Goal: Navigation & Orientation: Find specific page/section

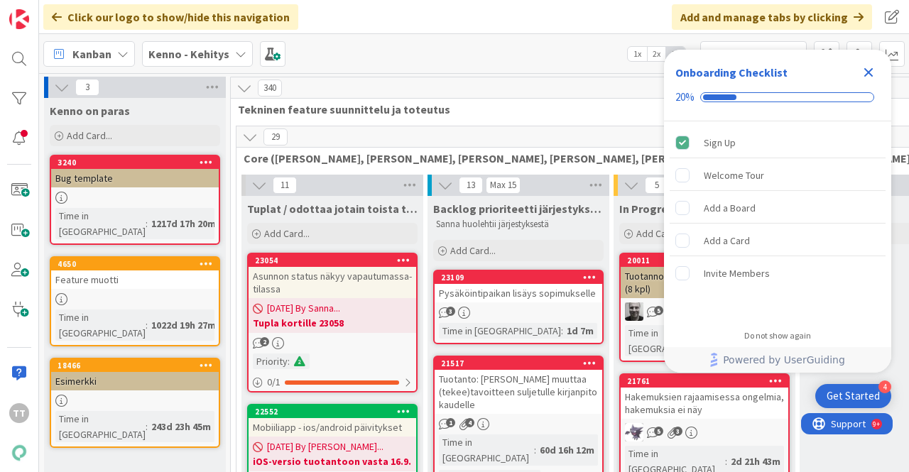
click at [868, 75] on icon "Close Checklist" at bounding box center [868, 72] width 17 height 17
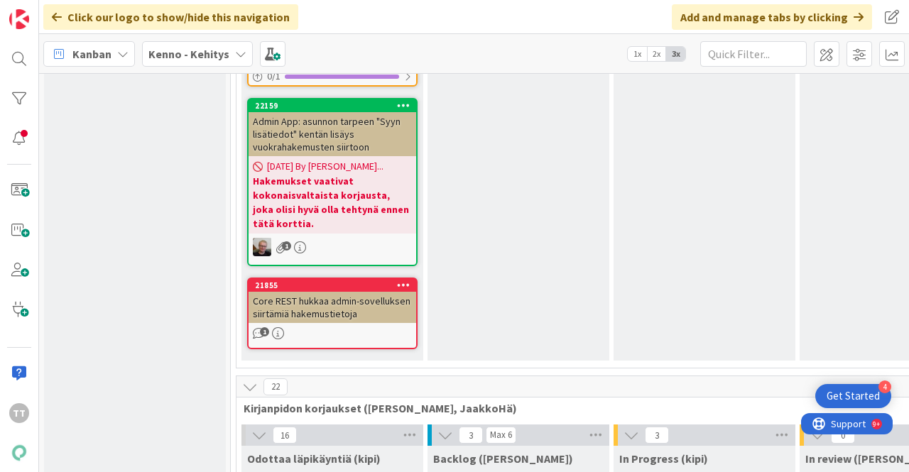
scroll to position [9582, 0]
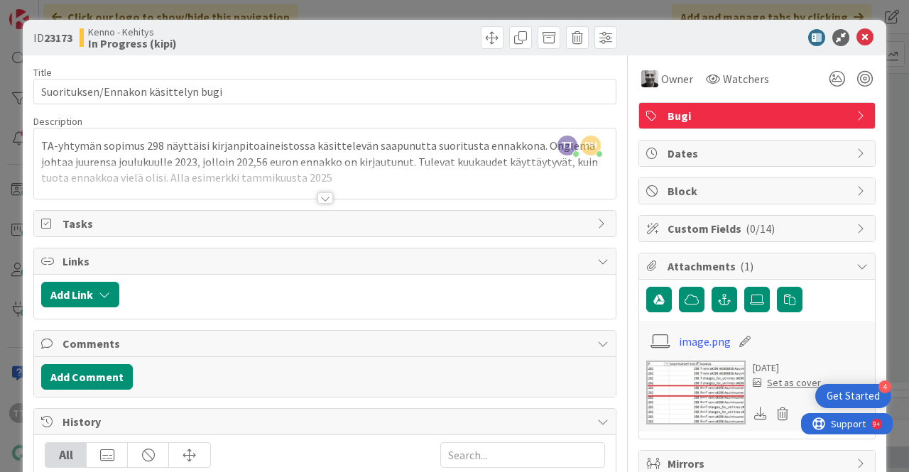
click at [317, 194] on div at bounding box center [325, 197] width 16 height 11
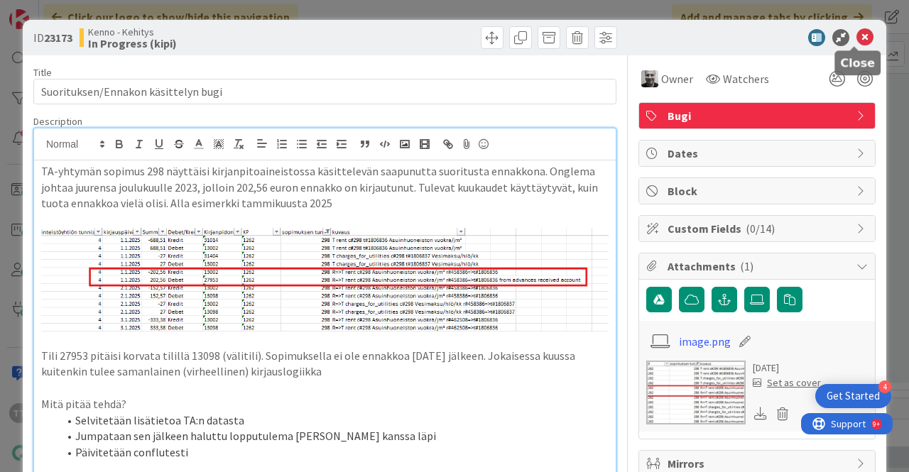
click at [856, 37] on icon at bounding box center [864, 37] width 17 height 17
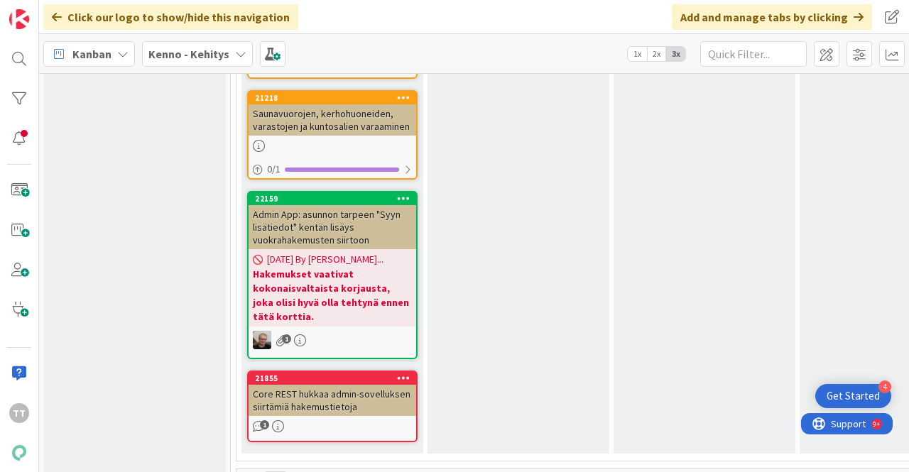
scroll to position [9511, 0]
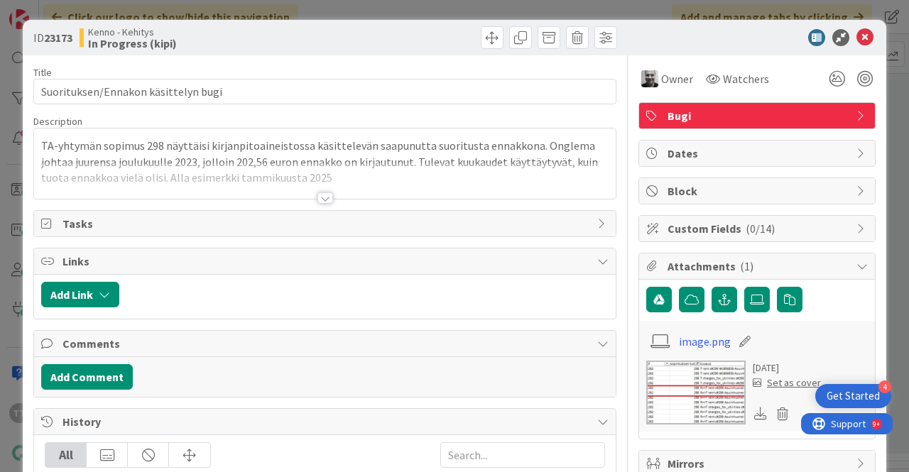
click at [318, 195] on div at bounding box center [325, 197] width 16 height 11
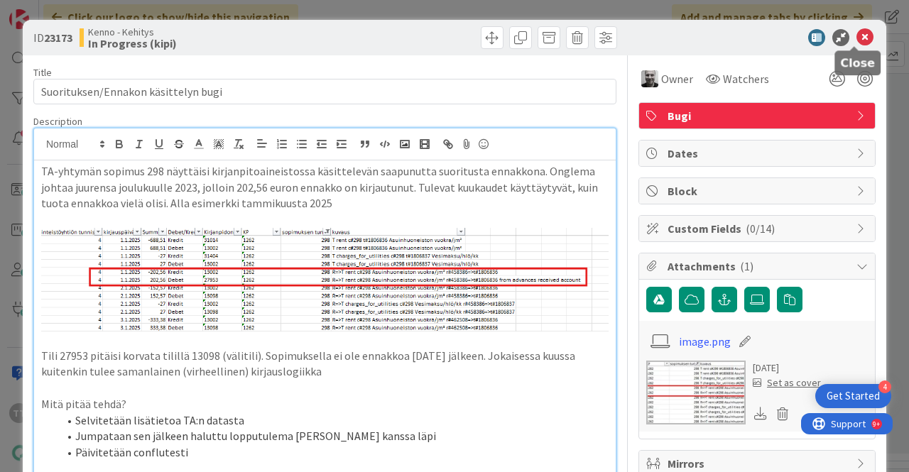
click at [856, 33] on icon at bounding box center [864, 37] width 17 height 17
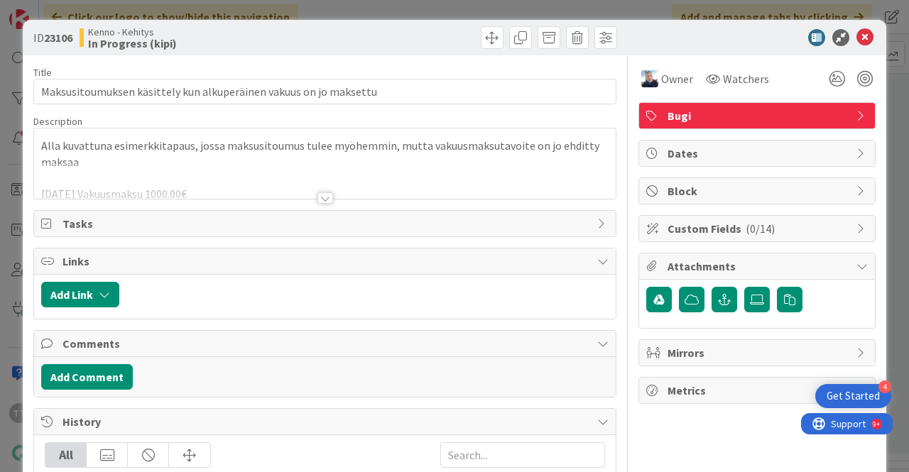
click at [322, 198] on div at bounding box center [325, 197] width 16 height 11
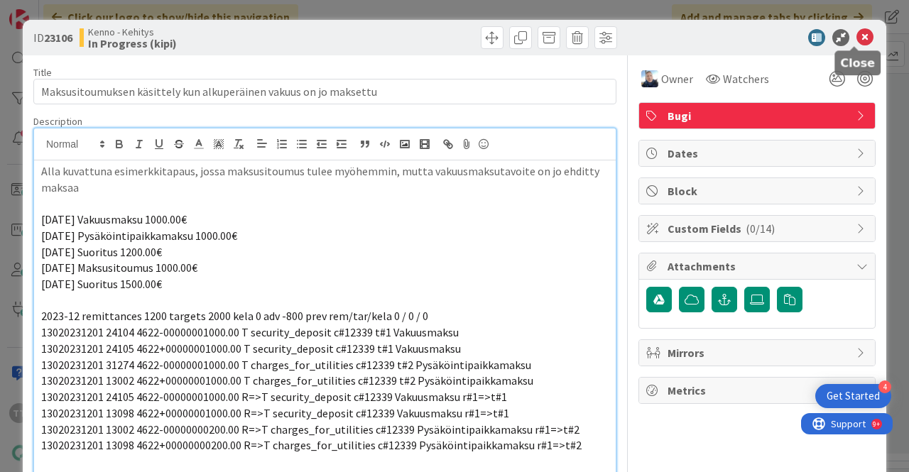
click at [856, 34] on icon at bounding box center [864, 37] width 17 height 17
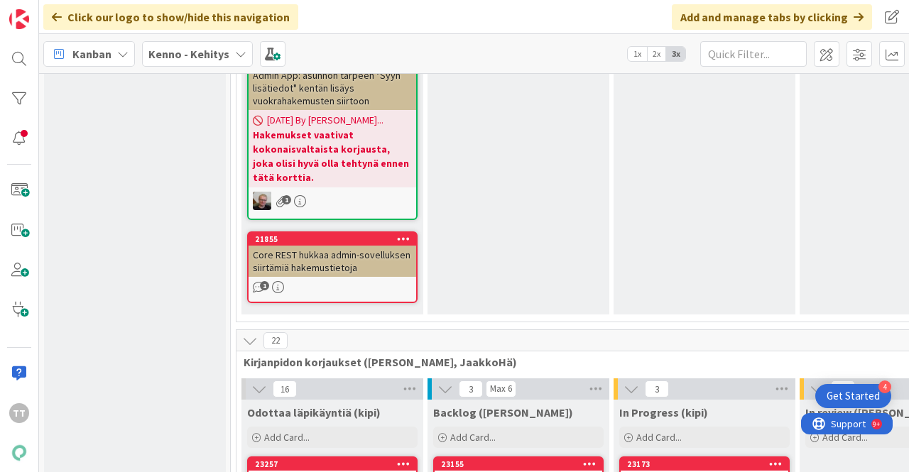
scroll to position [9582, 0]
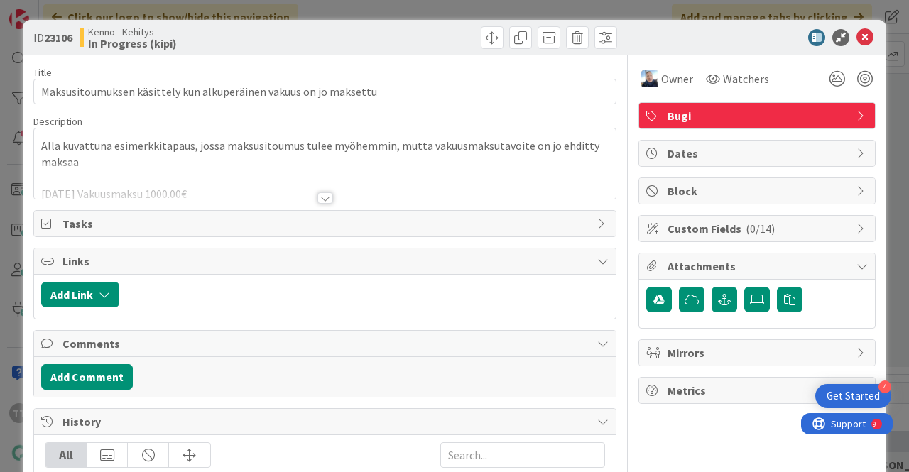
click at [317, 197] on div at bounding box center [325, 197] width 16 height 11
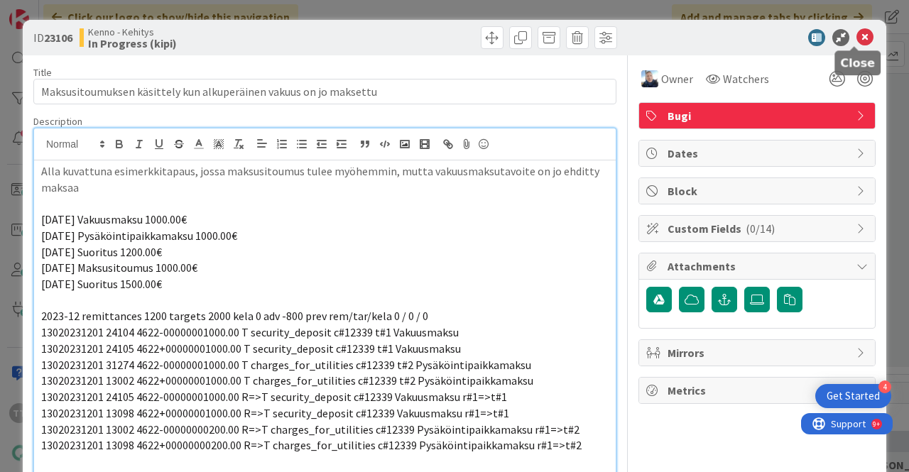
click at [856, 38] on icon at bounding box center [864, 37] width 17 height 17
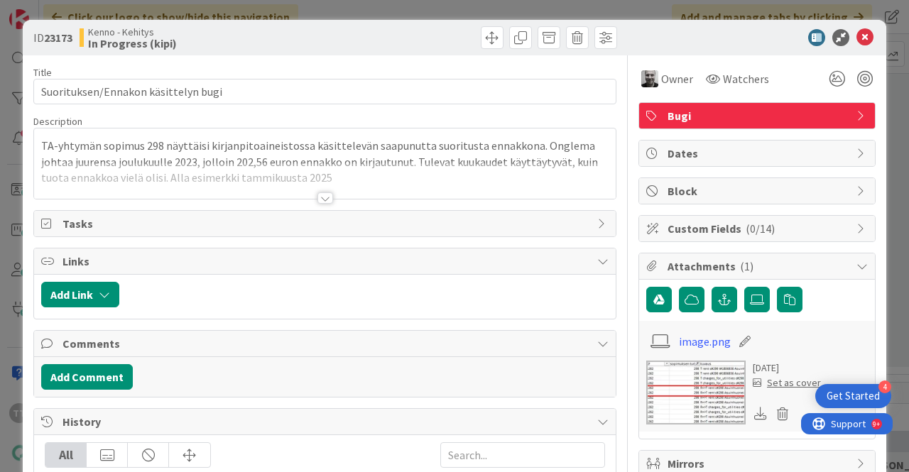
click at [319, 199] on div at bounding box center [325, 197] width 16 height 11
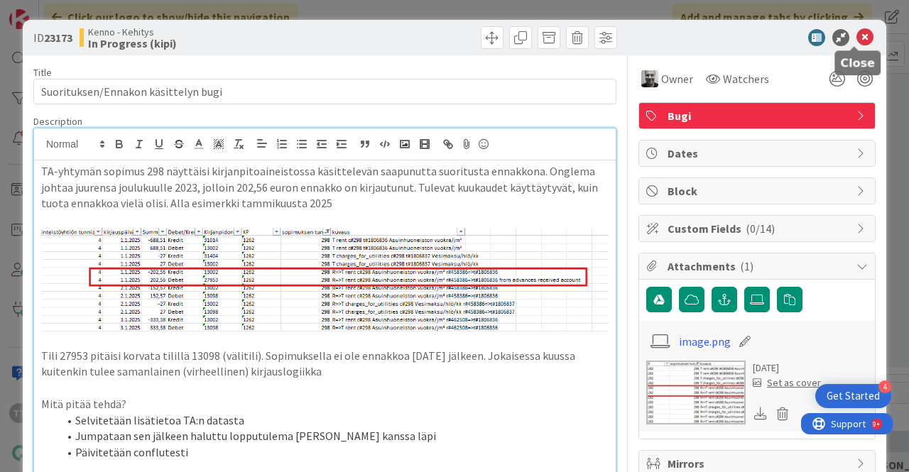
drag, startPoint x: 859, startPoint y: 35, endPoint x: 681, endPoint y: 84, distance: 183.9
click at [859, 35] on icon at bounding box center [864, 37] width 17 height 17
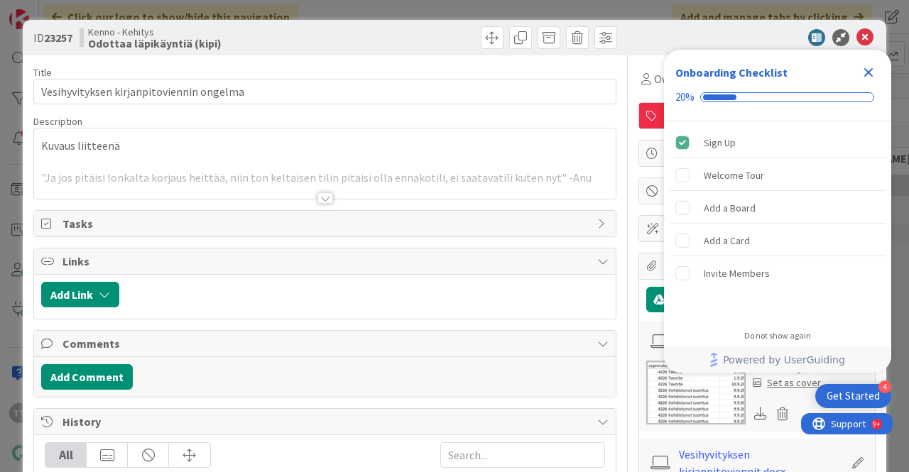
click at [317, 198] on div at bounding box center [325, 197] width 16 height 11
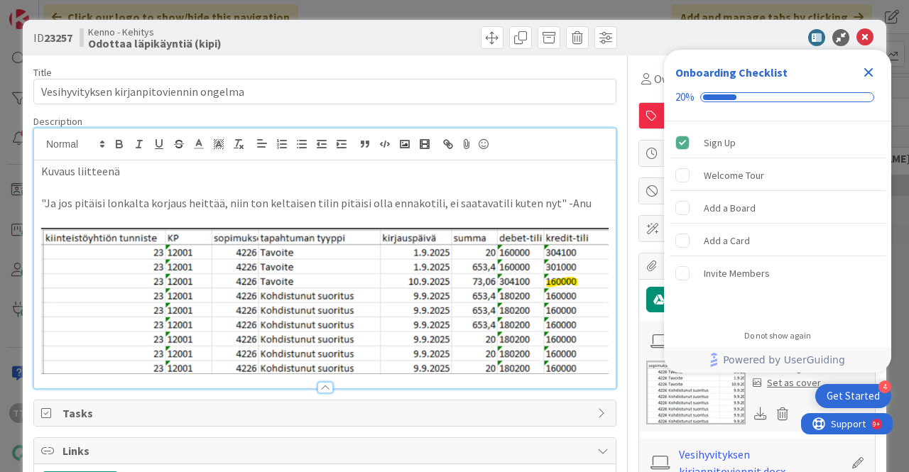
click at [866, 75] on icon "Close Checklist" at bounding box center [868, 72] width 9 height 9
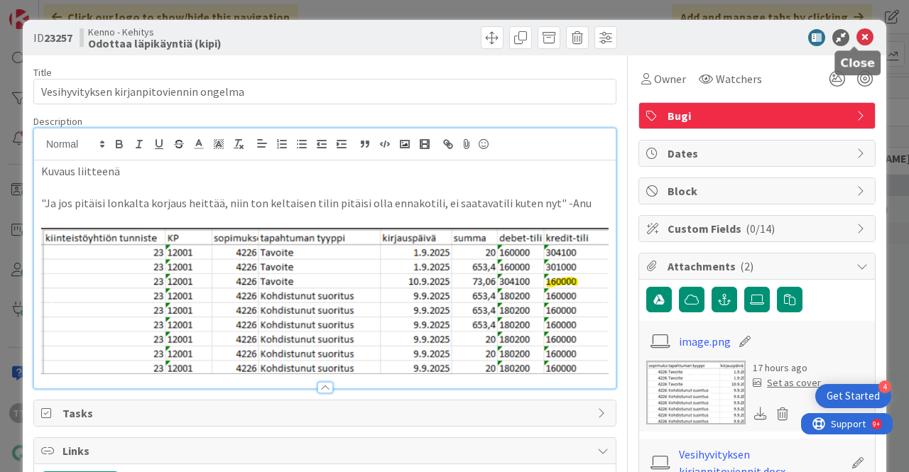
click at [857, 39] on icon at bounding box center [864, 37] width 17 height 17
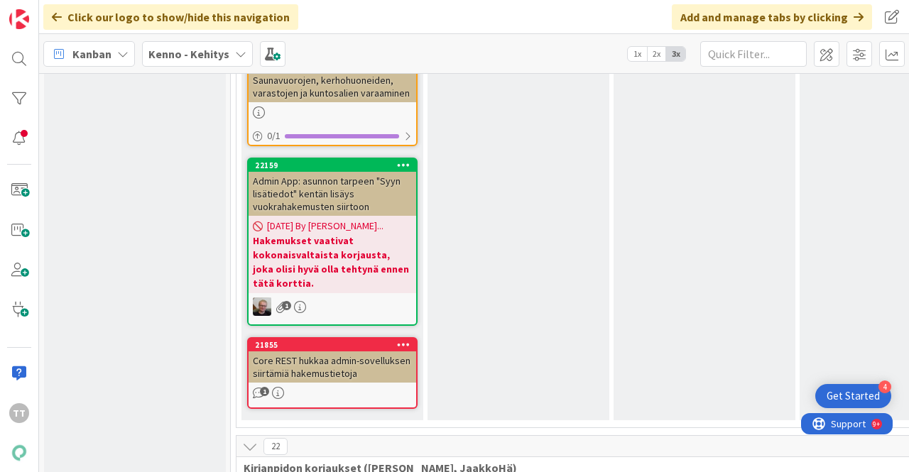
scroll to position [9582, 0]
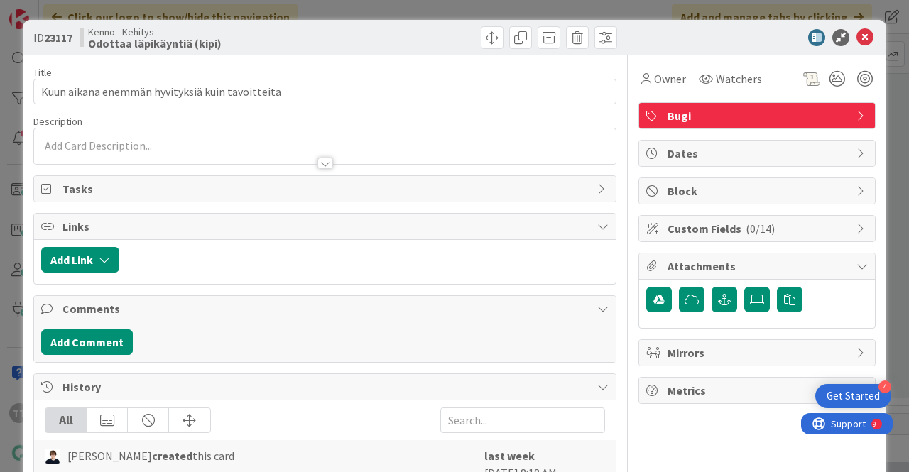
click at [324, 167] on div at bounding box center [325, 163] width 16 height 11
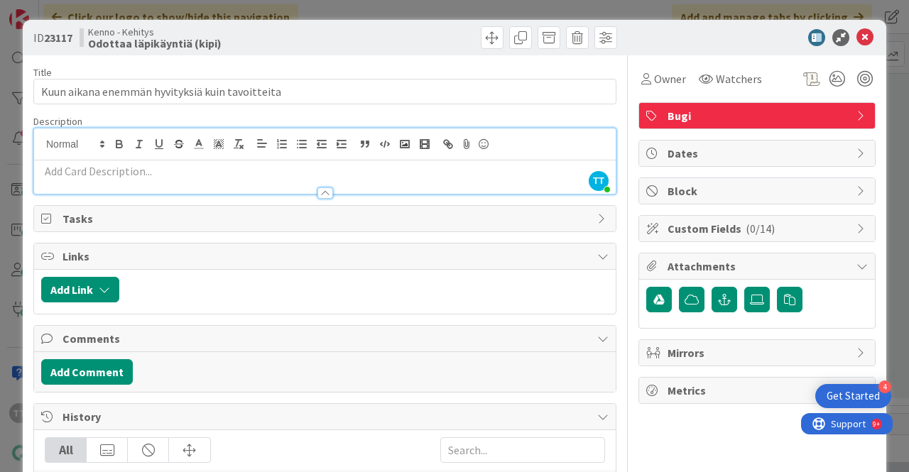
click at [321, 192] on div at bounding box center [325, 192] width 16 height 11
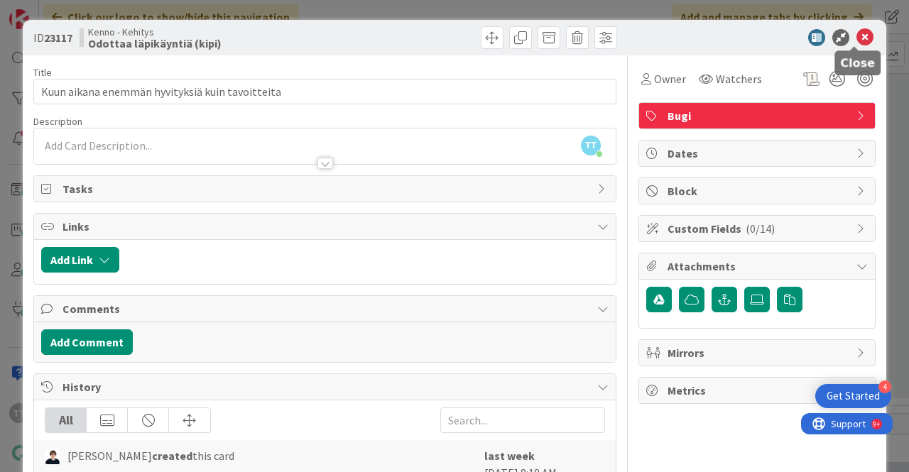
click at [859, 39] on icon at bounding box center [864, 37] width 17 height 17
